Goal: Task Accomplishment & Management: Use online tool/utility

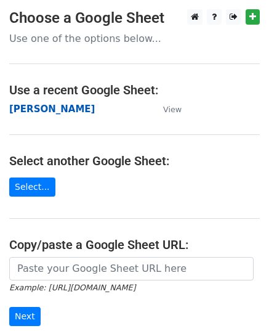
click at [44, 113] on strong "[PERSON_NAME]" at bounding box center [52, 108] width 86 height 11
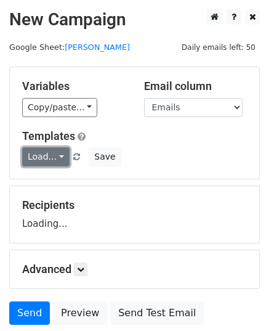
click at [50, 155] on link "Load..." at bounding box center [45, 156] width 47 height 19
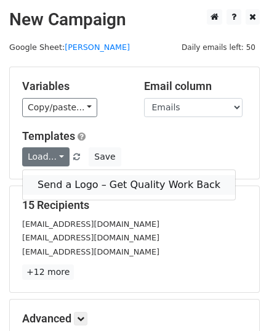
click at [90, 177] on link "Send a Logo – Get Quality Work Back" at bounding box center [129, 185] width 212 height 20
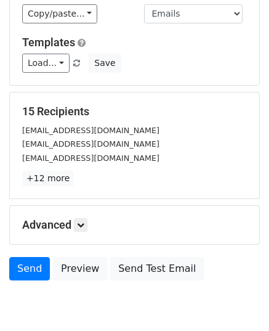
scroll to position [145, 0]
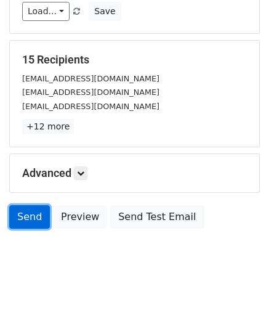
click at [40, 216] on link "Send" at bounding box center [29, 216] width 41 height 23
